Goal: Task Accomplishment & Management: Use online tool/utility

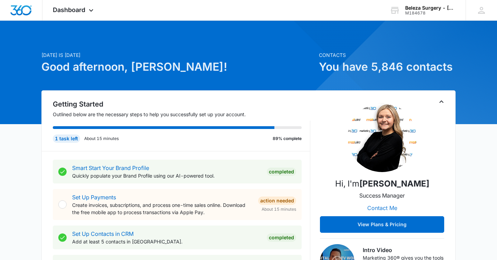
click at [380, 207] on button "Contact Me" at bounding box center [382, 208] width 44 height 17
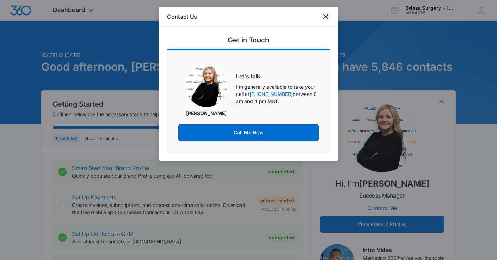
click at [326, 18] on icon "close" at bounding box center [325, 16] width 8 height 8
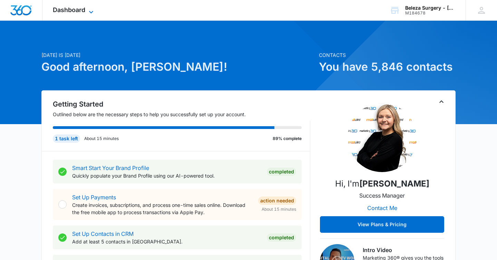
click at [90, 8] on icon at bounding box center [91, 12] width 8 height 8
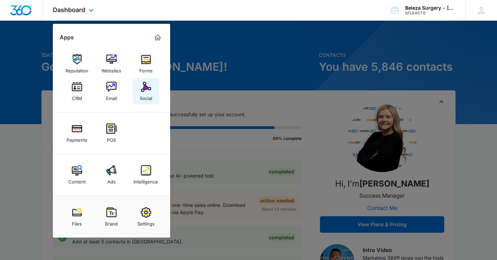
click at [146, 89] on img at bounding box center [146, 87] width 10 height 10
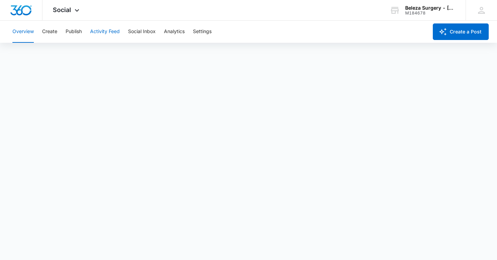
click at [108, 34] on button "Activity Feed" at bounding box center [105, 32] width 30 height 22
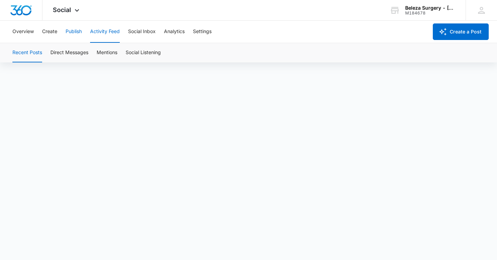
click at [72, 32] on button "Publish" at bounding box center [74, 32] width 16 height 22
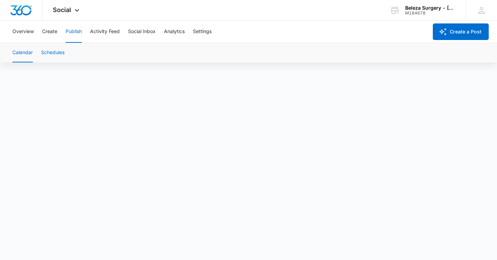
click at [59, 55] on button "Schedules" at bounding box center [52, 52] width 23 height 19
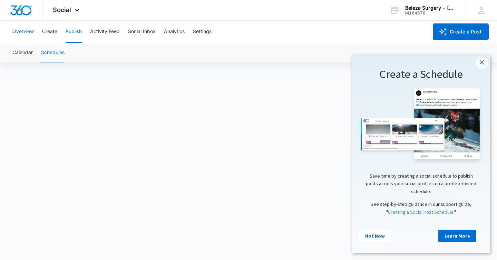
click at [22, 33] on button "Overview" at bounding box center [22, 32] width 21 height 22
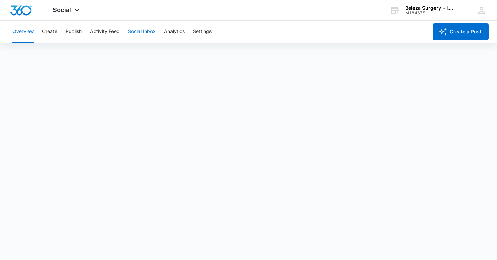
click at [142, 31] on button "Social Inbox" at bounding box center [142, 32] width 28 height 22
click at [104, 30] on button "Activity Feed" at bounding box center [105, 32] width 30 height 22
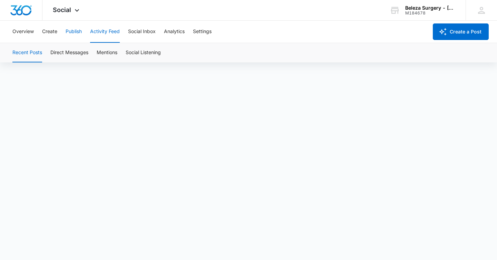
click at [72, 31] on button "Publish" at bounding box center [74, 32] width 16 height 22
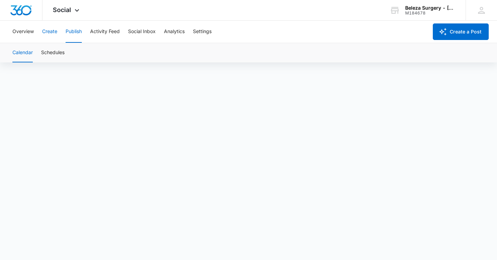
click at [53, 32] on button "Create" at bounding box center [49, 32] width 15 height 22
click at [72, 53] on button "Approvals" at bounding box center [67, 52] width 23 height 19
